Goal: Task Accomplishment & Management: Manage account settings

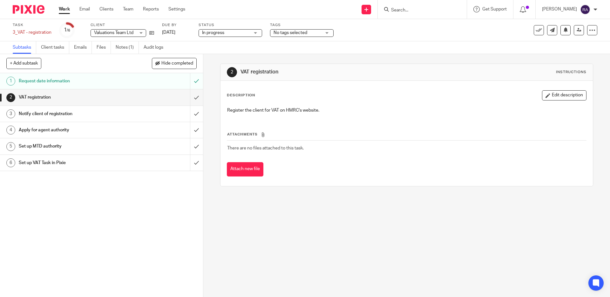
click at [67, 7] on link "Work" at bounding box center [64, 9] width 11 height 6
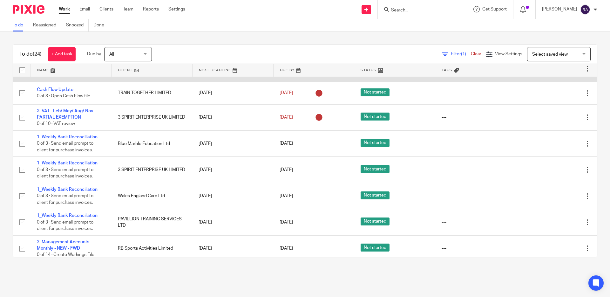
scroll to position [76, 0]
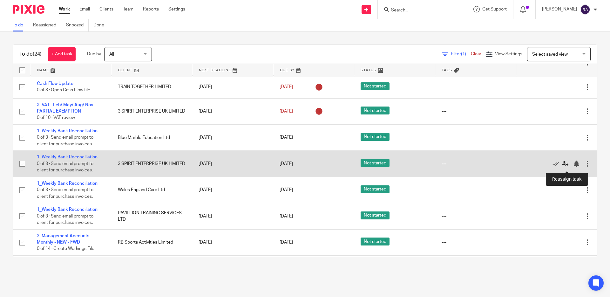
click at [565, 166] on icon at bounding box center [565, 164] width 6 height 6
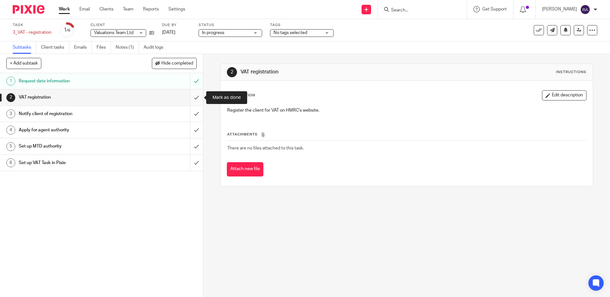
click at [196, 98] on input "submit" at bounding box center [101, 97] width 203 height 16
